Goal: Download file/media

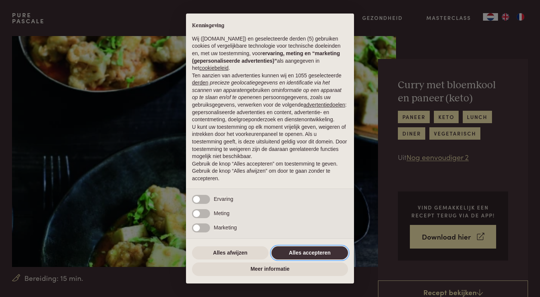
click at [293, 251] on button "Alles accepteren" at bounding box center [310, 253] width 77 height 14
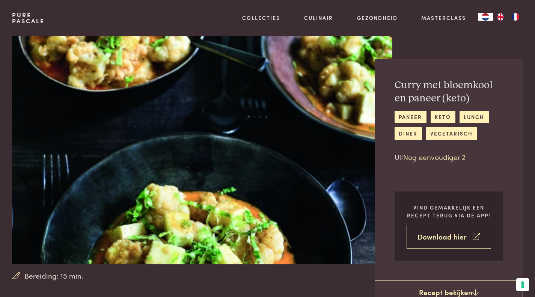
click at [446, 237] on link "Download hier" at bounding box center [448, 237] width 85 height 24
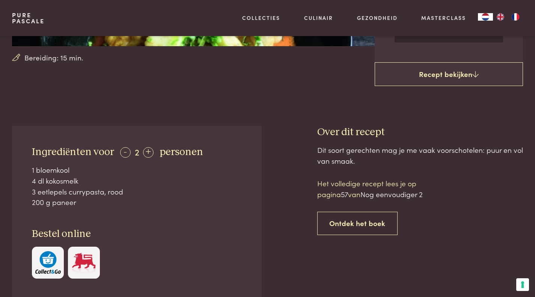
scroll to position [225, 0]
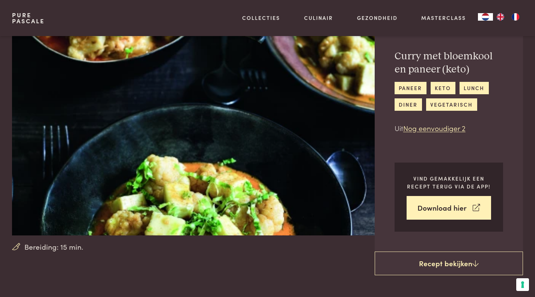
scroll to position [75, 0]
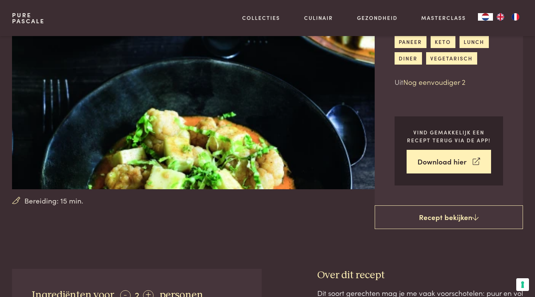
click at [417, 85] on link "Nog eenvoudiger 2" at bounding box center [434, 82] width 62 height 10
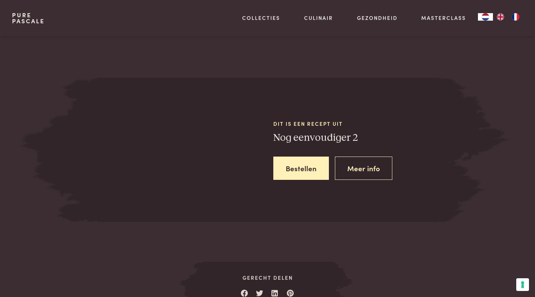
scroll to position [1022, 0]
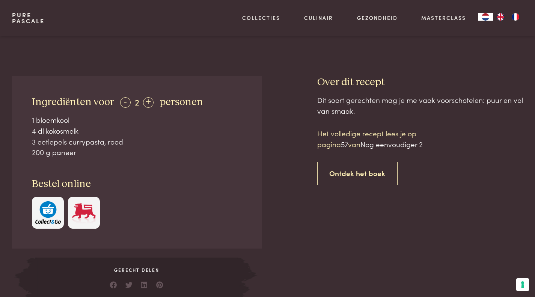
scroll to position [225, 0]
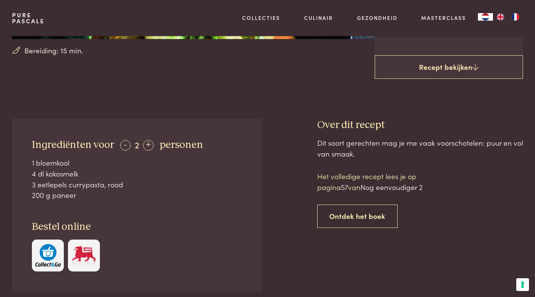
scroll to position [1022, 0]
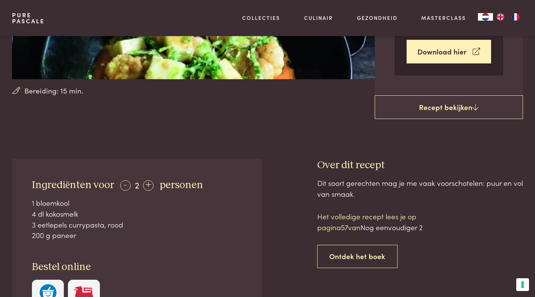
scroll to position [188, 0]
